Goal: Task Accomplishment & Management: Use online tool/utility

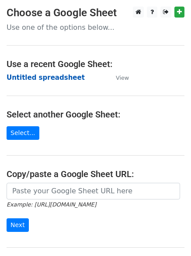
click at [51, 76] on strong "Untitled spreadsheet" at bounding box center [46, 78] width 78 height 8
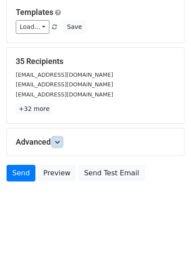
click at [58, 142] on icon at bounding box center [57, 141] width 5 height 5
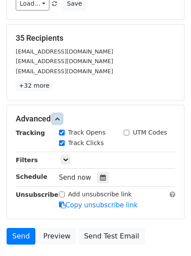
scroll to position [148, 0]
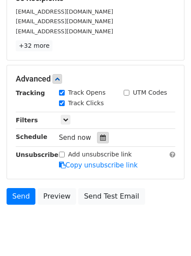
click at [99, 142] on div at bounding box center [103, 137] width 12 height 11
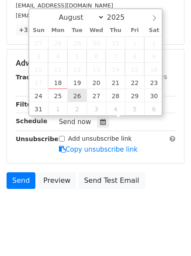
scroll to position [170, 0]
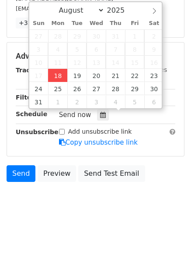
type input "2025-08-18 13:32"
type input "01"
type input "32"
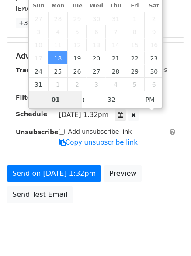
type input "4"
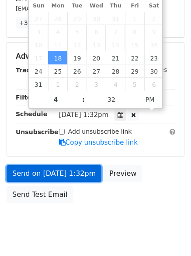
type input "2025-08-18 16:32"
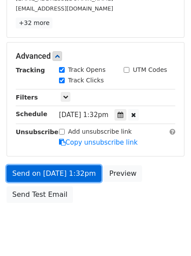
click at [52, 179] on link "Send on Aug 18 at 1:32pm" at bounding box center [54, 173] width 95 height 17
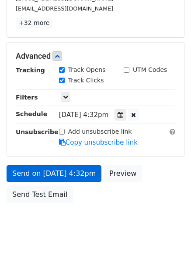
scroll to position [156, 0]
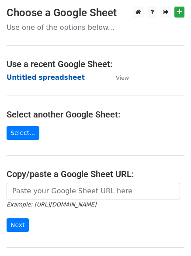
click at [55, 80] on strong "Untitled spreadsheet" at bounding box center [46, 78] width 78 height 8
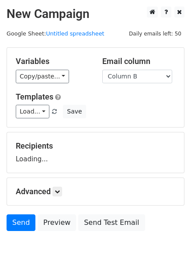
select select "Column B"
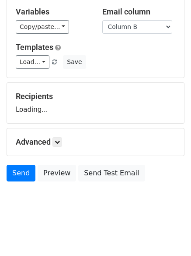
scroll to position [49, 0]
click at [58, 143] on icon at bounding box center [57, 141] width 5 height 5
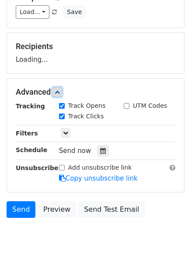
scroll to position [102, 0]
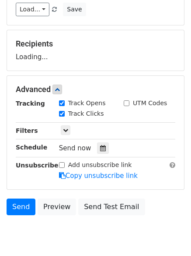
click at [102, 154] on div "Tracking Track Opens UTM Codes Track Clicks Filters Only include spreadsheet ro…" at bounding box center [96, 140] width 160 height 82
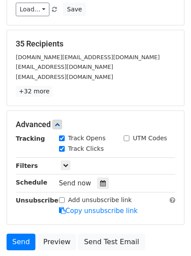
click at [103, 152] on div "Track Clicks" at bounding box center [85, 149] width 65 height 11
click at [102, 183] on div at bounding box center [103, 182] width 12 height 11
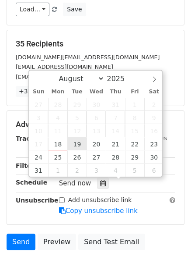
type input "2025-08-19 12:00"
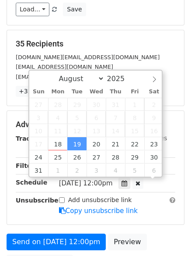
scroll to position [0, 0]
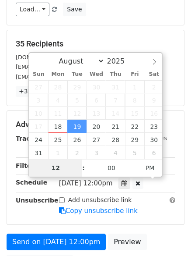
type input "5"
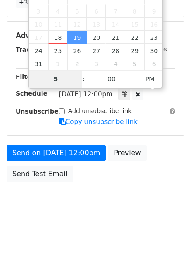
scroll to position [191, 0]
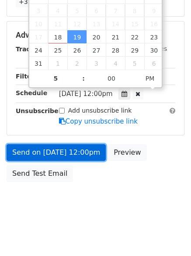
type input "2025-08-19 17:00"
click at [79, 153] on link "Send on Aug 19 at 12:00pm" at bounding box center [56, 152] width 99 height 17
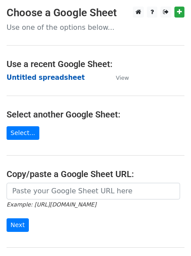
click at [57, 79] on strong "Untitled spreadsheet" at bounding box center [46, 78] width 78 height 8
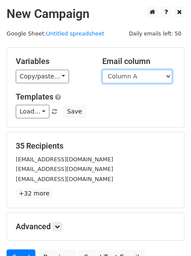
click at [154, 78] on select "Column A Column B Column C" at bounding box center [137, 77] width 70 height 14
click at [127, 120] on div "Variables Copy/paste... {{Column A}} {{Column B}} {{Column C}} Email column Col…" at bounding box center [95, 87] width 177 height 79
drag, startPoint x: 159, startPoint y: 78, endPoint x: 155, endPoint y: 82, distance: 5.3
click at [159, 78] on select "Column A Column B Column C" at bounding box center [137, 77] width 70 height 14
select select "Column C"
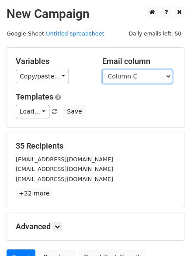
click at [102, 70] on select "Column A Column B Column C" at bounding box center [137, 77] width 70 height 14
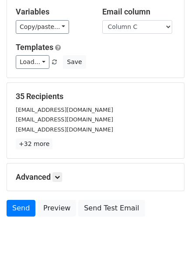
click at [56, 163] on div "Advanced Tracking Track Opens UTM Codes Track Clicks Filters Only include sprea…" at bounding box center [95, 176] width 177 height 27
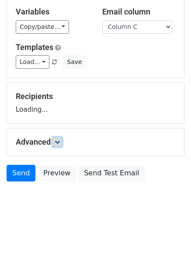
click at [58, 144] on icon at bounding box center [57, 141] width 5 height 5
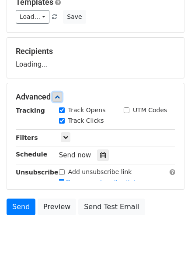
scroll to position [104, 0]
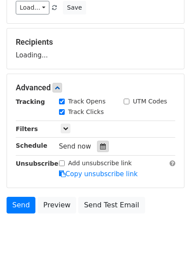
click at [101, 149] on icon at bounding box center [103, 146] width 6 height 6
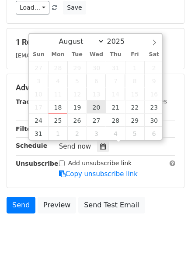
type input "2025-08-20 12:00"
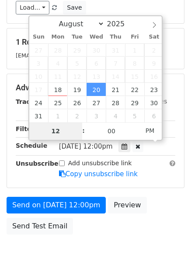
type input "6"
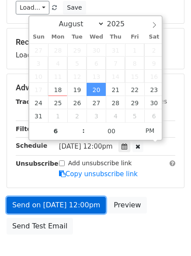
type input "2025-08-20 18:00"
click at [77, 200] on link "Send on Aug 20 at 12:00pm" at bounding box center [56, 205] width 99 height 17
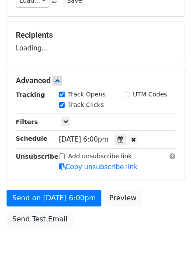
scroll to position [156, 0]
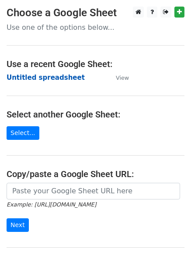
click at [54, 78] on strong "Untitled spreadsheet" at bounding box center [46, 78] width 78 height 8
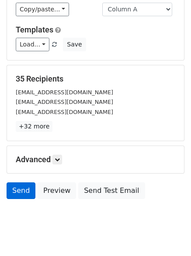
scroll to position [85, 0]
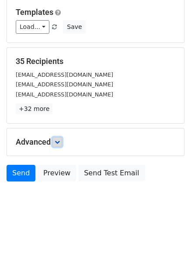
click at [59, 143] on icon at bounding box center [57, 141] width 5 height 5
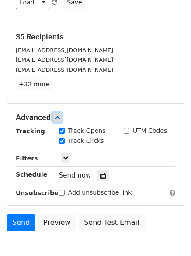
scroll to position [152, 0]
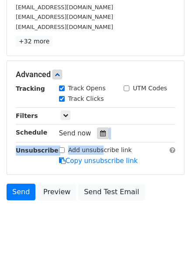
drag, startPoint x: 102, startPoint y: 143, endPoint x: 102, endPoint y: 137, distance: 5.7
click at [102, 138] on div "Tracking Track Opens UTM Codes Track Clicks Filters Only include spreadsheet ro…" at bounding box center [96, 125] width 160 height 82
click at [101, 134] on icon at bounding box center [103, 133] width 6 height 6
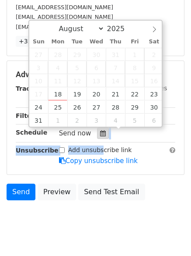
click at [101, 134] on icon at bounding box center [103, 133] width 6 height 6
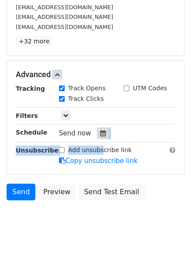
click at [101, 134] on icon at bounding box center [103, 133] width 6 height 6
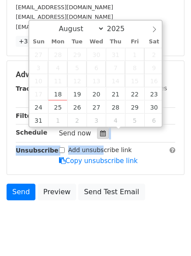
click at [101, 134] on icon at bounding box center [103, 133] width 6 height 6
drag, startPoint x: 101, startPoint y: 134, endPoint x: 101, endPoint y: 111, distance: 22.8
click at [101, 121] on body "New Campaign Daily emails left: 50 Google Sheet: Untitled spreadsheet Variables…" at bounding box center [95, 47] width 191 height 385
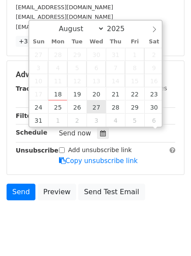
scroll to position [0, 0]
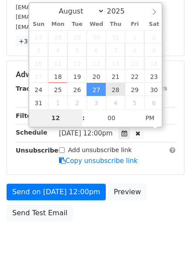
drag, startPoint x: 104, startPoint y: 102, endPoint x: 108, endPoint y: 89, distance: 13.4
type input "2025-08-21 12:00"
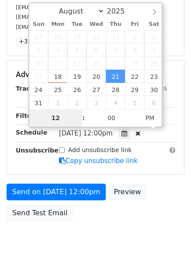
type input "7"
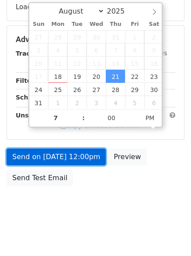
type input "2025-08-21 19:00"
click at [88, 162] on link "Send on Aug 21 at 12:00pm" at bounding box center [56, 156] width 99 height 17
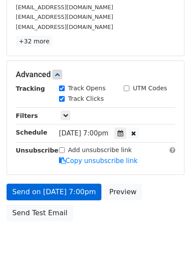
click at [88, 162] on link "Copy unsubscribe link" at bounding box center [98, 161] width 79 height 8
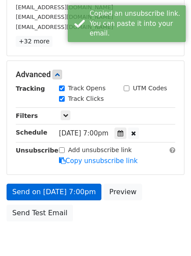
click at [88, 162] on link "Copy unsubscribe link" at bounding box center [98, 161] width 79 height 8
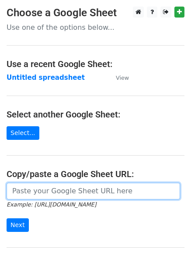
click at [26, 188] on input "url" at bounding box center [94, 191] width 174 height 17
drag, startPoint x: 22, startPoint y: 186, endPoint x: -55, endPoint y: 176, distance: 77.7
click at [0, 176] on html "Choose a Google Sheet Use one of the options below... Use a recent Google Sheet…" at bounding box center [95, 174] width 191 height 349
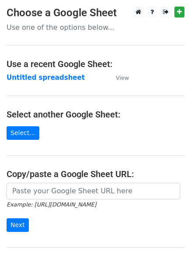
click at [21, 153] on main "Choose a Google Sheet Use one of the options below... Use a recent Google Sheet…" at bounding box center [95, 143] width 191 height 272
click at [10, 153] on main "Choose a Google Sheet Use one of the options below... Use a recent Google Sheet…" at bounding box center [95, 143] width 191 height 272
drag, startPoint x: 10, startPoint y: 153, endPoint x: 29, endPoint y: 94, distance: 62.2
click at [16, 136] on main "Choose a Google Sheet Use one of the options below... Use a recent Google Sheet…" at bounding box center [95, 143] width 191 height 272
drag, startPoint x: 29, startPoint y: 94, endPoint x: 45, endPoint y: 69, distance: 29.8
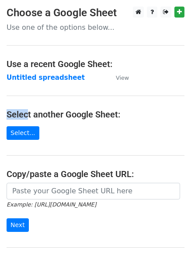
click at [34, 84] on main "Choose a Google Sheet Use one of the options below... Use a recent Google Sheet…" at bounding box center [95, 143] width 191 height 272
click at [44, 70] on main "Choose a Google Sheet Use one of the options below... Use a recent Google Sheet…" at bounding box center [95, 143] width 191 height 272
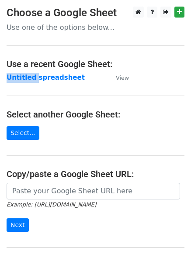
click at [45, 69] on main "Choose a Google Sheet Use one of the options below... Use a recent Google Sheet…" at bounding box center [95, 143] width 191 height 272
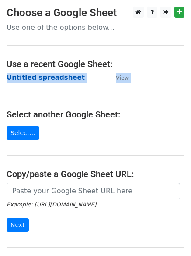
click at [45, 71] on main "Choose a Google Sheet Use one of the options below... Use a recent Google Sheet…" at bounding box center [95, 143] width 191 height 272
click at [45, 78] on strong "Untitled spreadsheet" at bounding box center [46, 78] width 78 height 8
click at [46, 78] on strong "Untitled spreadsheet" at bounding box center [46, 78] width 78 height 8
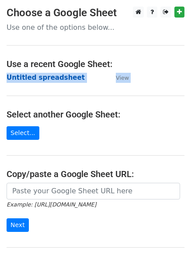
click at [46, 78] on strong "Untitled spreadsheet" at bounding box center [46, 78] width 78 height 8
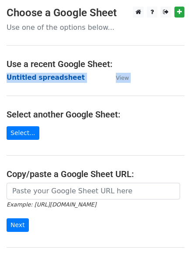
click at [46, 78] on strong "Untitled spreadsheet" at bounding box center [46, 78] width 78 height 8
drag, startPoint x: 46, startPoint y: 78, endPoint x: 4, endPoint y: 92, distance: 43.8
click at [41, 82] on td "Untitled spreadsheet" at bounding box center [57, 78] width 101 height 10
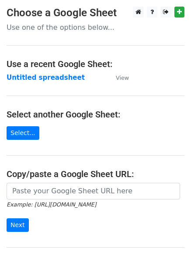
click at [4, 92] on main "Choose a Google Sheet Use one of the options below... Use a recent Google Sheet…" at bounding box center [95, 143] width 191 height 272
drag, startPoint x: 15, startPoint y: 95, endPoint x: 41, endPoint y: 86, distance: 28.0
click at [32, 90] on main "Choose a Google Sheet Use one of the options below... Use a recent Google Sheet…" at bounding box center [95, 143] width 191 height 272
click at [57, 71] on main "Choose a Google Sheet Use one of the options below... Use a recent Google Sheet…" at bounding box center [95, 143] width 191 height 272
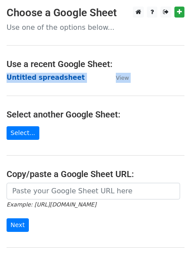
click at [57, 72] on main "Choose a Google Sheet Use one of the options below... Use a recent Google Sheet…" at bounding box center [95, 143] width 191 height 272
click at [55, 78] on td "Untitled spreadsheet" at bounding box center [57, 78] width 101 height 10
click at [54, 79] on strong "Untitled spreadsheet" at bounding box center [46, 78] width 78 height 8
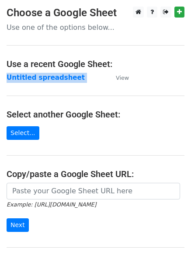
drag, startPoint x: 42, startPoint y: 88, endPoint x: -28, endPoint y: 109, distance: 73.3
click at [24, 98] on main "Choose a Google Sheet Use one of the options below... Use a recent Google Sheet…" at bounding box center [95, 143] width 191 height 272
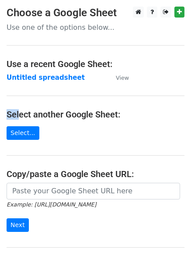
drag, startPoint x: -28, startPoint y: 109, endPoint x: -42, endPoint y: 112, distance: 15.1
click at [0, 112] on html "Choose a Google Sheet Use one of the options below... Use a recent Google Sheet…" at bounding box center [95, 174] width 191 height 349
click at [34, 85] on main "Choose a Google Sheet Use one of the options below... Use a recent Google Sheet…" at bounding box center [95, 143] width 191 height 272
click at [35, 79] on strong "Untitled spreadsheet" at bounding box center [46, 78] width 78 height 8
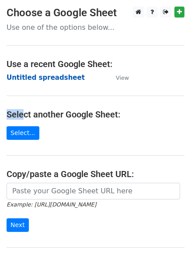
click at [35, 79] on strong "Untitled spreadsheet" at bounding box center [46, 78] width 78 height 8
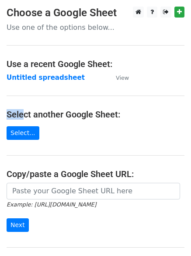
click at [3, 94] on main "Choose a Google Sheet Use one of the options below... Use a recent Google Sheet…" at bounding box center [95, 143] width 191 height 272
click at [62, 74] on strong "Untitled spreadsheet" at bounding box center [46, 78] width 78 height 8
drag, startPoint x: 62, startPoint y: 74, endPoint x: 56, endPoint y: 79, distance: 7.9
click at [62, 74] on strong "Untitled spreadsheet" at bounding box center [46, 78] width 78 height 8
click at [56, 79] on strong "Untitled spreadsheet" at bounding box center [46, 78] width 78 height 8
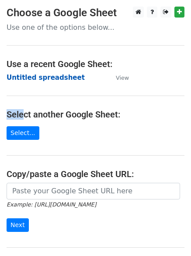
click at [55, 79] on strong "Untitled spreadsheet" at bounding box center [46, 78] width 78 height 8
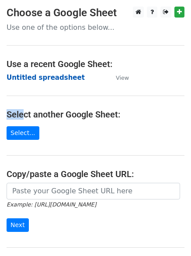
click at [55, 79] on strong "Untitled spreadsheet" at bounding box center [46, 78] width 78 height 8
click at [53, 80] on strong "Untitled spreadsheet" at bounding box center [46, 78] width 78 height 8
drag, startPoint x: 21, startPoint y: 89, endPoint x: 43, endPoint y: 79, distance: 24.1
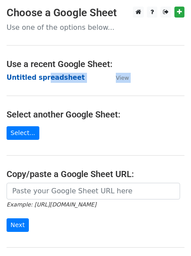
click at [43, 79] on main "Choose a Google Sheet Use one of the options below... Use a recent Google Sheet…" at bounding box center [95, 143] width 191 height 272
click at [43, 79] on strong "Untitled spreadsheet" at bounding box center [46, 78] width 78 height 8
click at [43, 78] on strong "Untitled spreadsheet" at bounding box center [46, 78] width 78 height 8
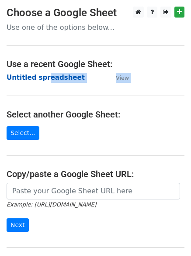
drag, startPoint x: 43, startPoint y: 78, endPoint x: 38, endPoint y: 78, distance: 4.8
click at [43, 78] on strong "Untitled spreadsheet" at bounding box center [46, 78] width 78 height 8
click at [39, 78] on strong "Untitled spreadsheet" at bounding box center [46, 78] width 78 height 8
click at [18, 78] on strong "Untitled spreadsheet" at bounding box center [46, 78] width 78 height 8
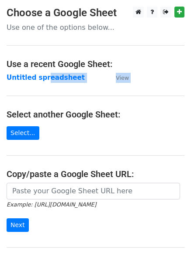
drag, startPoint x: 18, startPoint y: 78, endPoint x: 100, endPoint y: 75, distance: 82.4
click at [24, 78] on strong "Untitled spreadsheet" at bounding box center [46, 78] width 78 height 8
click at [104, 75] on td "Untitled spreadsheet" at bounding box center [57, 78] width 101 height 10
click at [103, 74] on td "Untitled spreadsheet" at bounding box center [57, 78] width 101 height 10
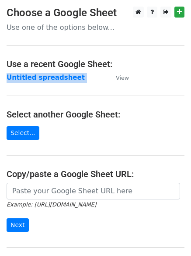
drag, startPoint x: 102, startPoint y: 74, endPoint x: 95, endPoint y: 74, distance: 7.0
click at [100, 74] on td "Untitled spreadsheet" at bounding box center [57, 78] width 101 height 10
click at [86, 77] on td "Untitled spreadsheet" at bounding box center [57, 78] width 101 height 10
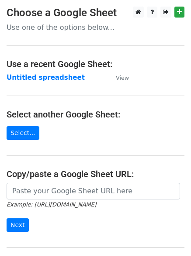
click at [86, 77] on td "Untitled spreadsheet" at bounding box center [57, 78] width 101 height 10
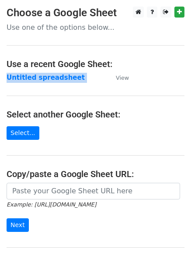
click at [86, 77] on td "Untitled spreadsheet" at bounding box center [57, 78] width 101 height 10
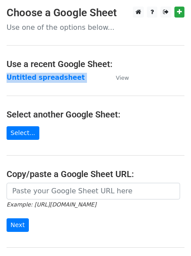
click at [86, 77] on td "Untitled spreadsheet" at bounding box center [57, 78] width 101 height 10
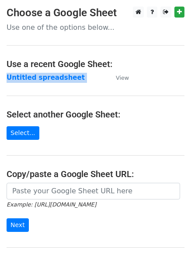
click at [86, 77] on td "Untitled spreadsheet" at bounding box center [57, 78] width 101 height 10
click at [86, 78] on td "Untitled spreadsheet" at bounding box center [57, 78] width 101 height 10
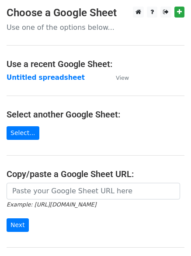
click at [86, 78] on td "Untitled spreadsheet" at bounding box center [57, 78] width 101 height 10
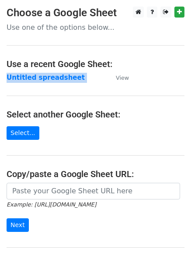
click at [86, 78] on td "Untitled spreadsheet" at bounding box center [57, 78] width 101 height 10
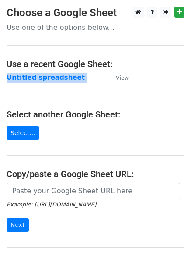
click at [86, 78] on td "Untitled spreadsheet" at bounding box center [57, 78] width 101 height 10
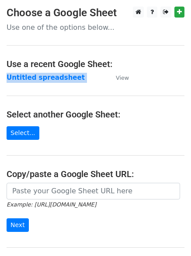
click at [86, 78] on td "Untitled spreadsheet" at bounding box center [57, 78] width 101 height 10
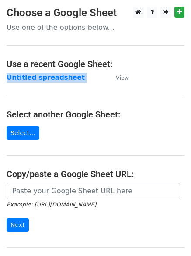
click at [86, 78] on td "Untitled spreadsheet" at bounding box center [57, 78] width 101 height 10
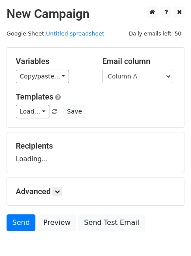
click at [91, 111] on div "Templates Load... No templates saved Save" at bounding box center [95, 105] width 173 height 27
click at [73, 120] on div "Variables Copy/paste... {{Column A}} {{Column B}} {{Column C}} Email column Col…" at bounding box center [95, 87] width 177 height 79
drag, startPoint x: 39, startPoint y: 127, endPoint x: -99, endPoint y: 144, distance: 139.5
click at [0, 144] on html "New Campaign Daily emails left: 50 Google Sheet: Untitled spreadsheet Variables…" at bounding box center [95, 152] width 191 height 305
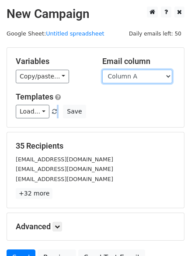
click at [131, 80] on select "Column A Column B Column C" at bounding box center [137, 77] width 70 height 14
select select "Column B"
click at [102, 70] on select "Column A Column B Column C" at bounding box center [137, 77] width 70 height 14
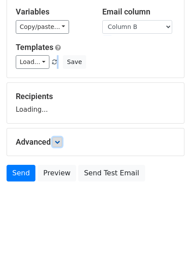
click at [58, 142] on icon at bounding box center [57, 141] width 5 height 5
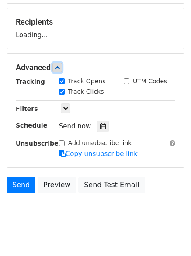
scroll to position [130, 0]
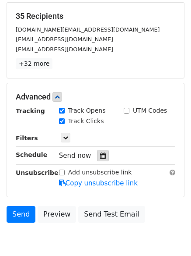
click at [100, 152] on div at bounding box center [103, 155] width 12 height 11
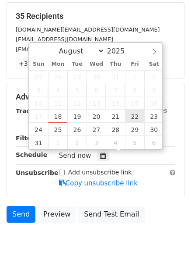
type input "[DATE] 12:00"
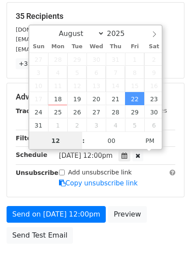
scroll to position [0, 0]
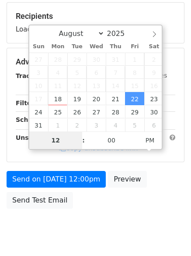
type input "8"
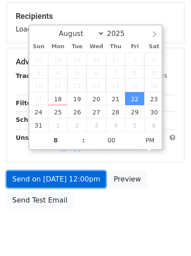
type input "[DATE] 20:00"
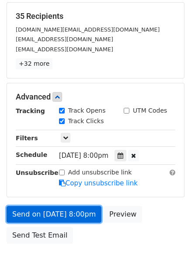
click at [72, 210] on link "Send on [DATE] 8:00pm" at bounding box center [54, 214] width 95 height 17
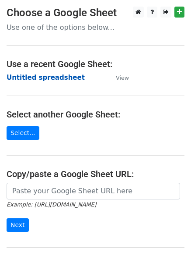
click at [60, 78] on strong "Untitled spreadsheet" at bounding box center [46, 78] width 78 height 8
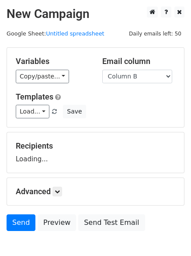
click at [102, 70] on select "Column A Column B Column C" at bounding box center [137, 77] width 70 height 14
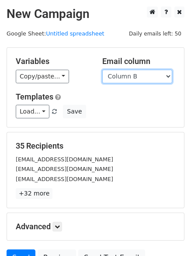
click at [138, 72] on select "Column A Column B Column C" at bounding box center [137, 77] width 70 height 14
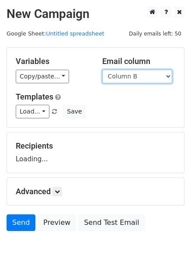
select select "Column C"
click at [102, 70] on select "Column A Column B Column C" at bounding box center [137, 77] width 70 height 14
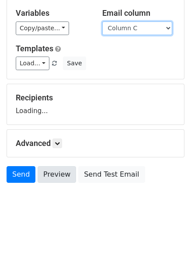
scroll to position [49, 0]
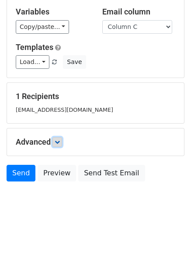
click at [57, 142] on icon at bounding box center [57, 141] width 5 height 5
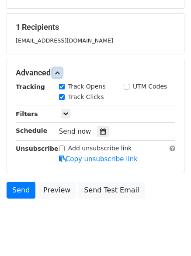
scroll to position [125, 0]
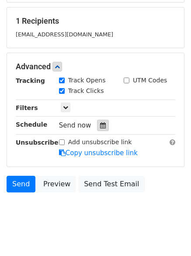
click at [100, 127] on icon at bounding box center [103, 125] width 6 height 6
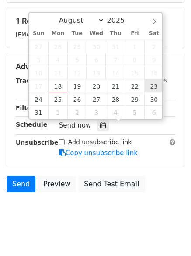
type input "[DATE] 12:00"
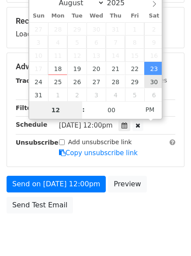
type input "9"
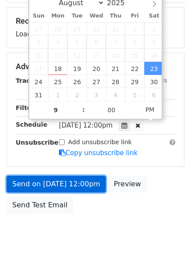
type input "[DATE] 21:00"
click at [80, 191] on link "Send on [DATE] 12:00pm" at bounding box center [56, 184] width 99 height 17
